Goal: Register for event/course

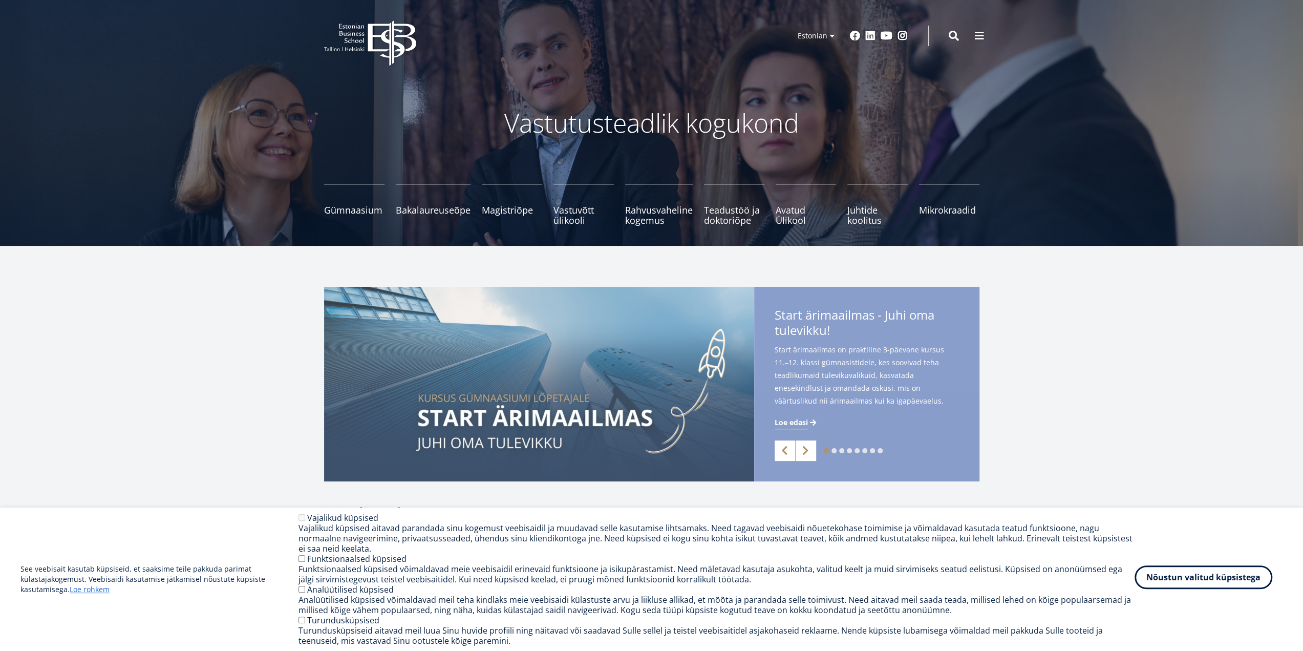
click at [1215, 586] on button "Nõustun valitud küpsistega" at bounding box center [1204, 577] width 138 height 24
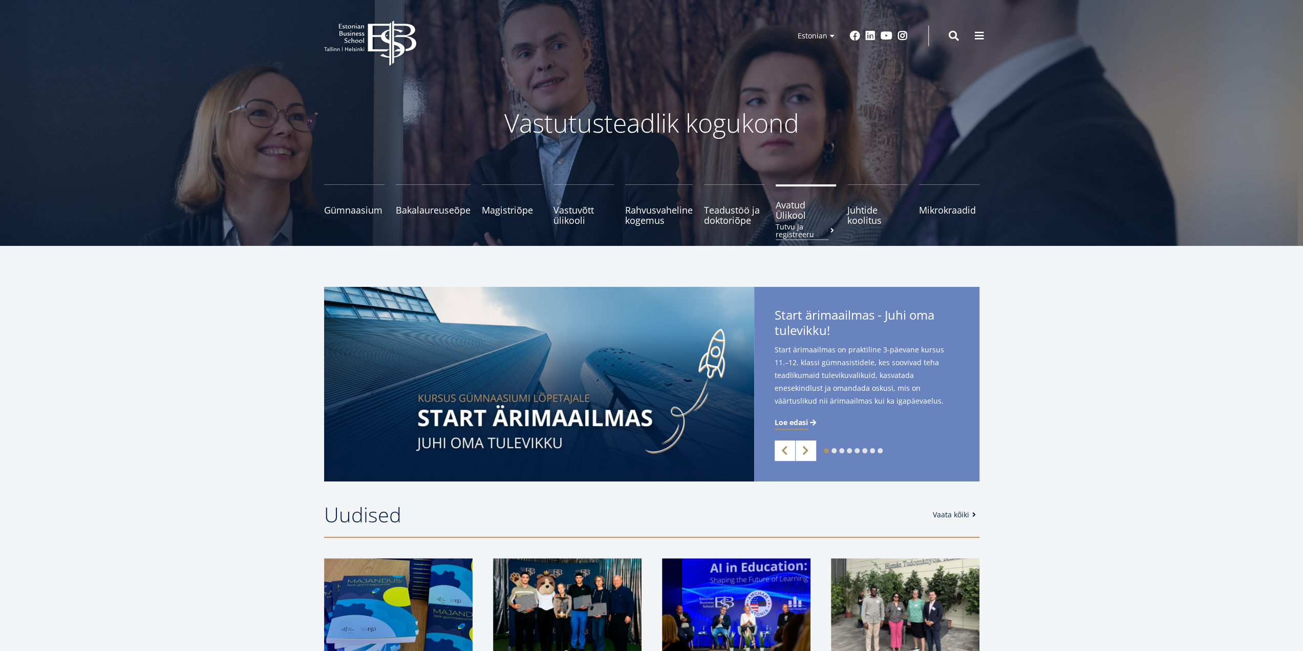
click at [791, 219] on span "Avatud Ülikool Tutvu ja registreeru" at bounding box center [806, 210] width 60 height 20
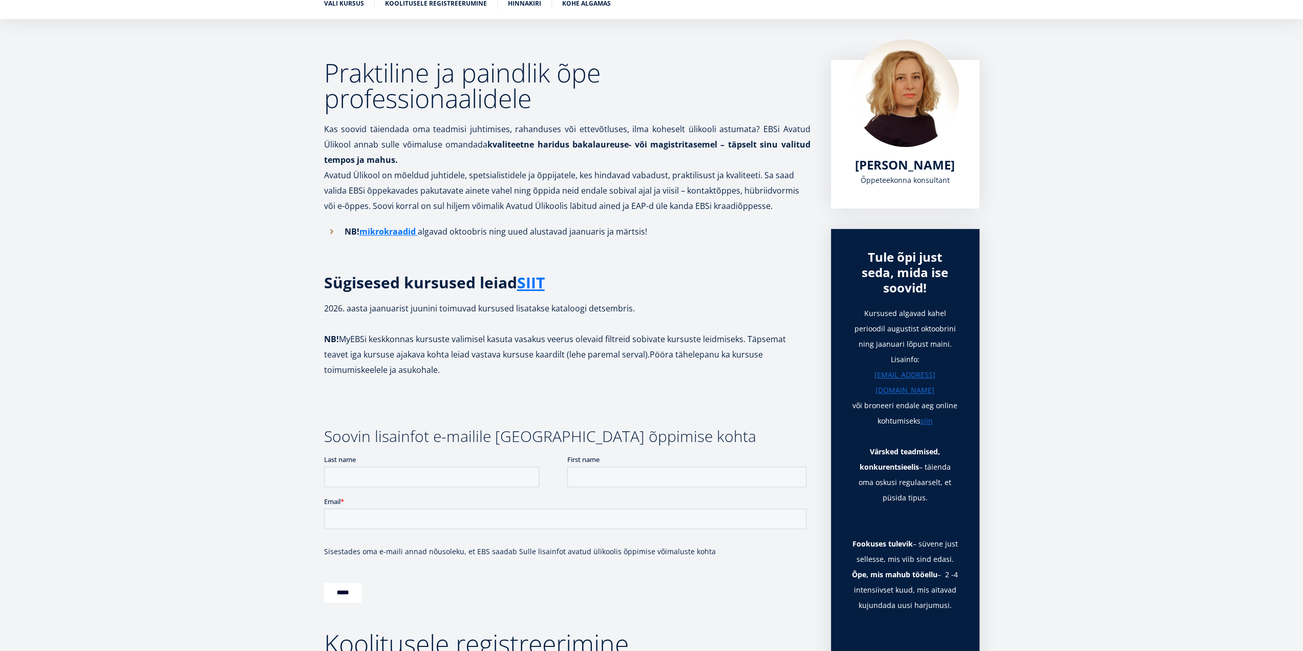
scroll to position [205, 0]
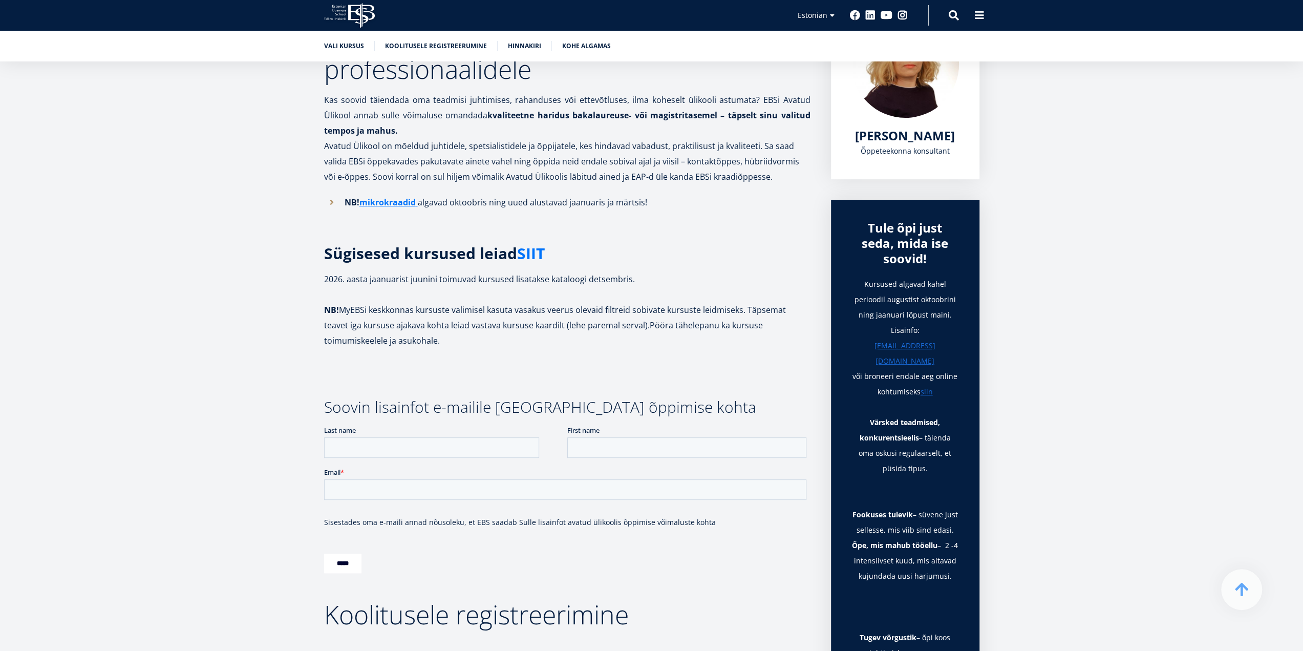
click at [536, 256] on link "SIIT" at bounding box center [531, 253] width 28 height 15
